Goal: Information Seeking & Learning: Learn about a topic

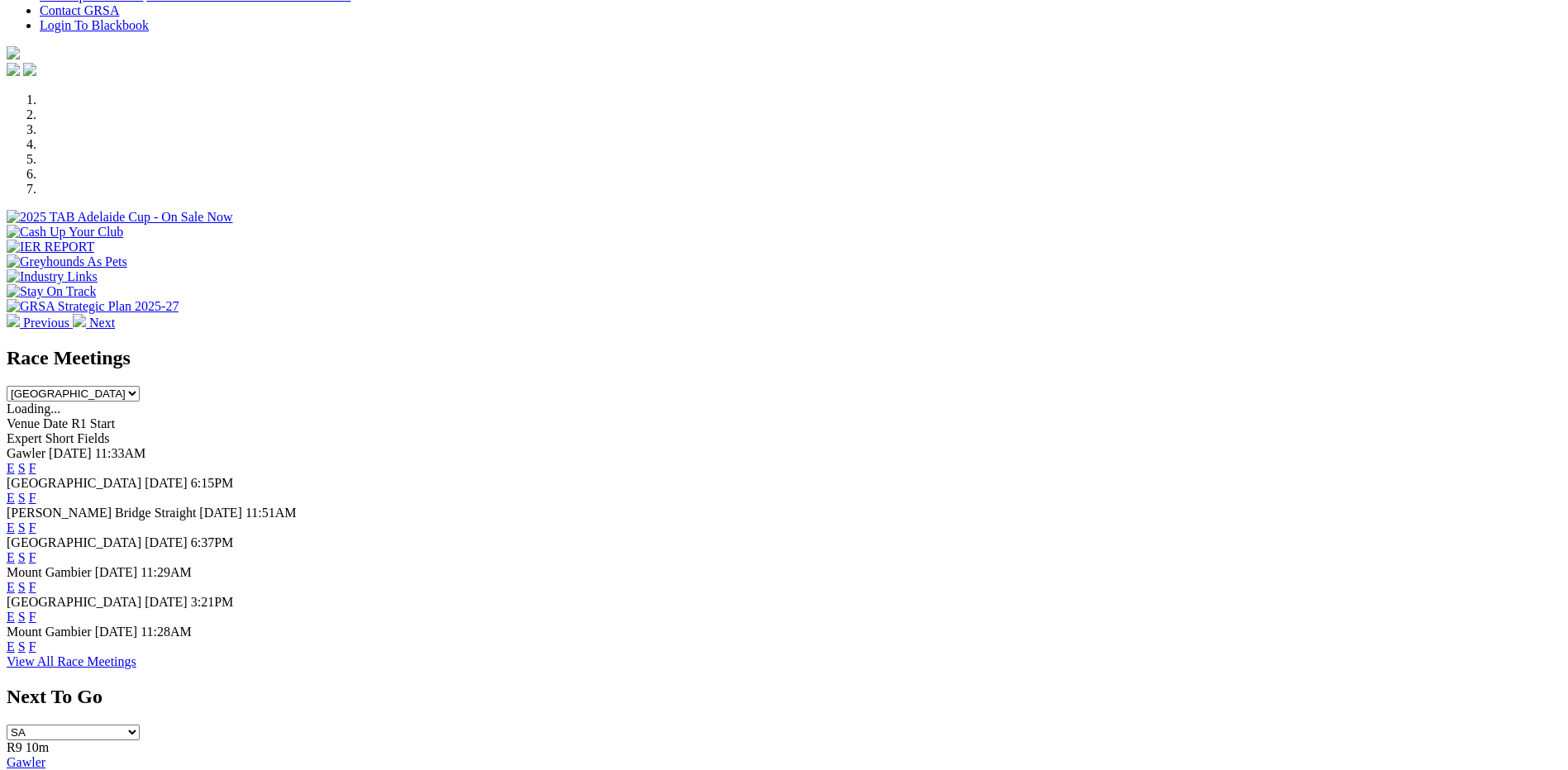
scroll to position [496, 0]
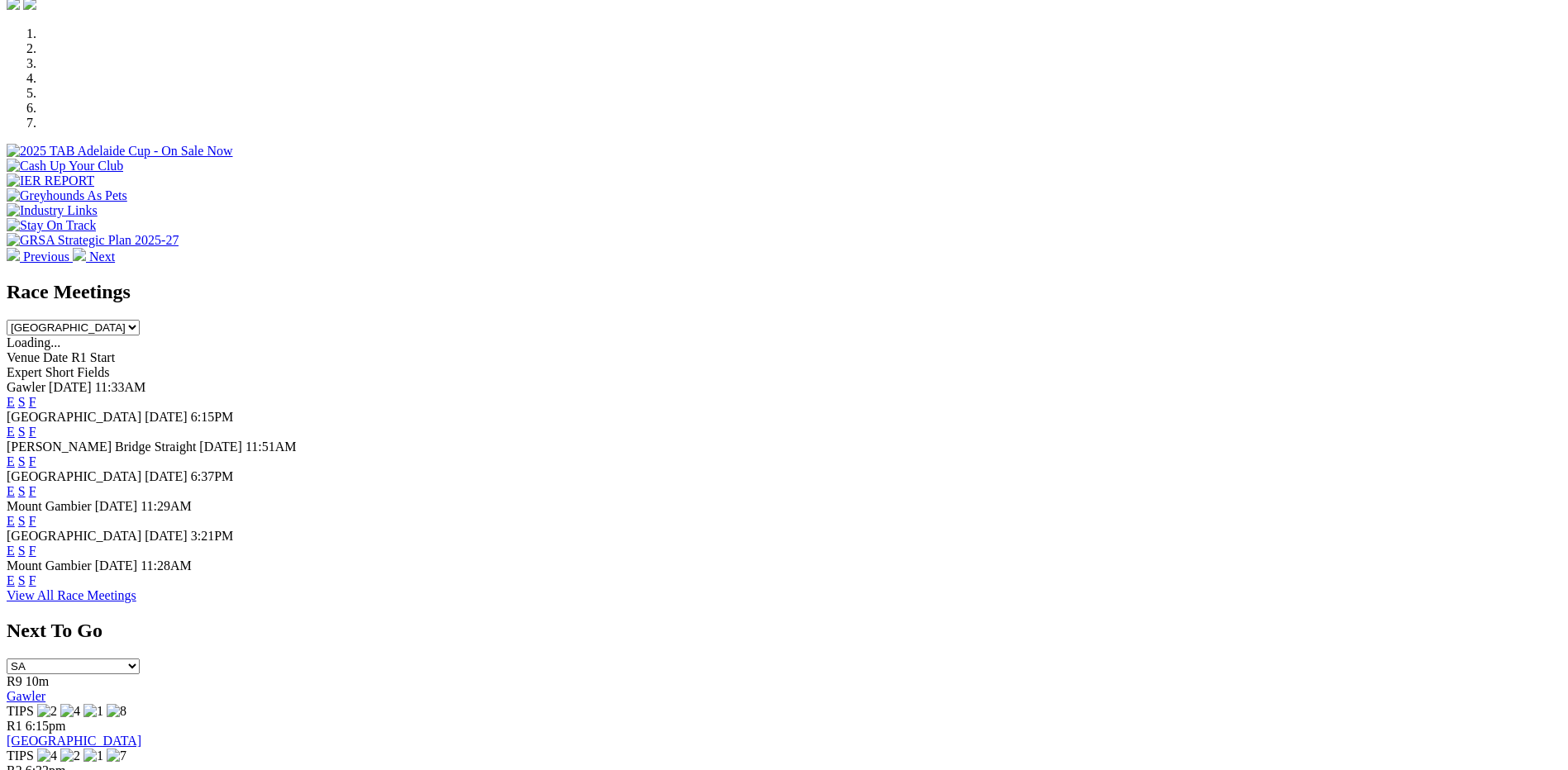
click at [37, 454] on link "F" at bounding box center [32, 461] width 8 height 14
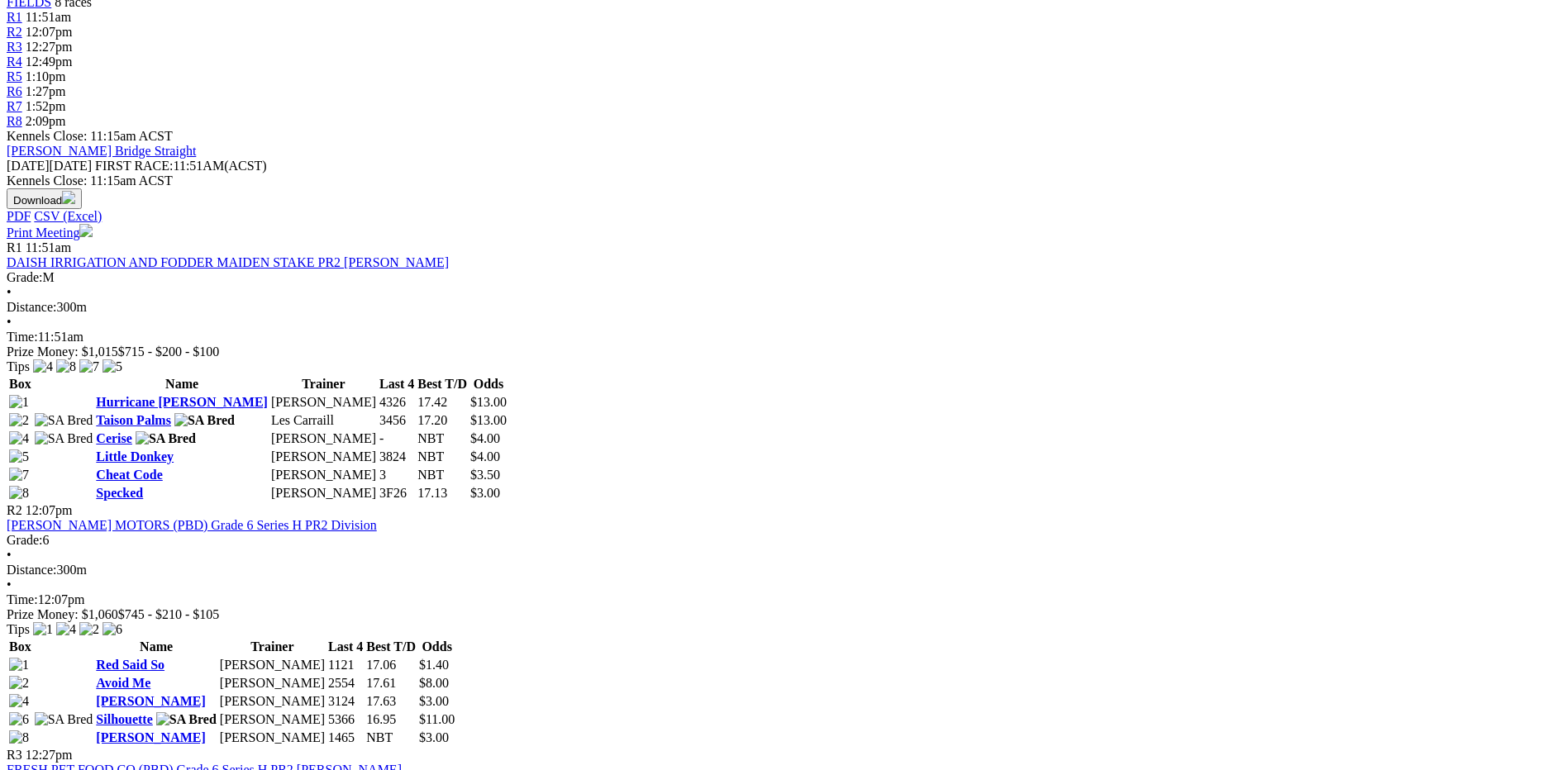
scroll to position [579, 0]
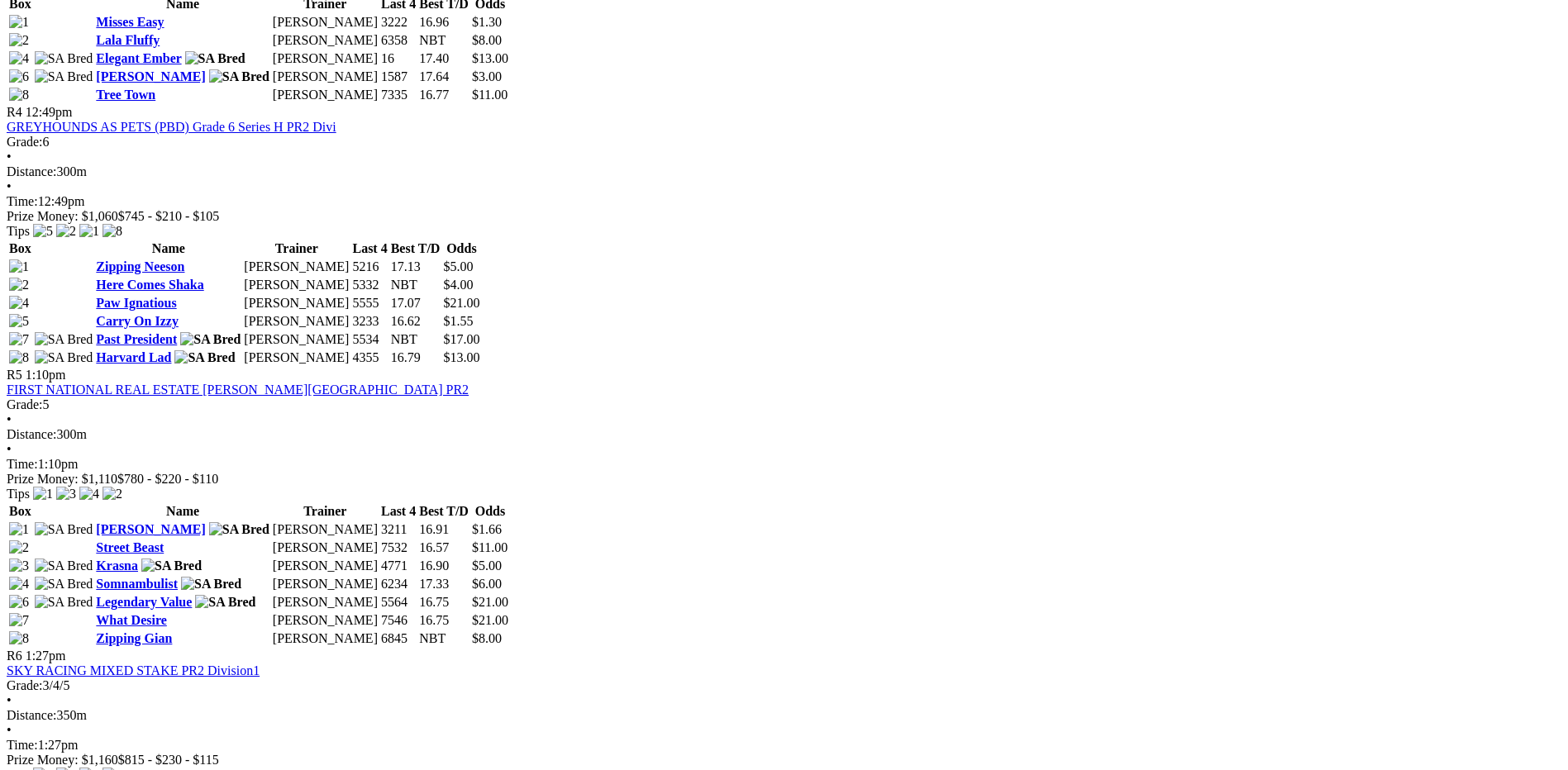
scroll to position [1157, 0]
